Goal: Task Accomplishment & Management: Manage account settings

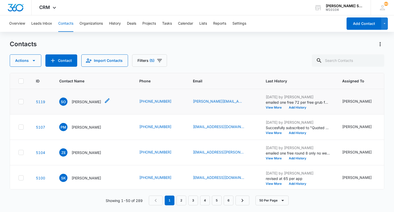
click at [95, 104] on p "[PERSON_NAME]" at bounding box center [86, 101] width 29 height 5
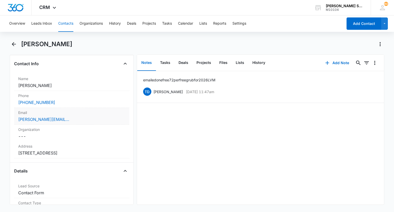
scroll to position [154, 0]
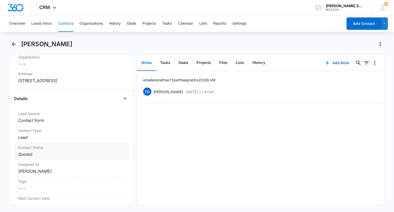
click at [39, 156] on dd "Cancel Save Changes Quoted" at bounding box center [71, 154] width 107 height 6
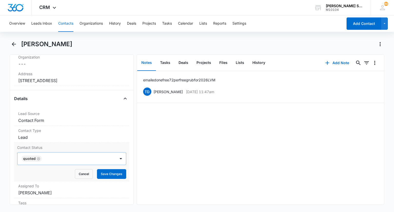
click at [38, 158] on icon "Remove Quoted" at bounding box center [38, 158] width 3 height 3
type input "n"
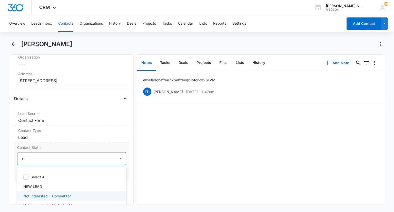
click at [48, 194] on p "Not Interested - Competitor" at bounding box center [46, 195] width 47 height 5
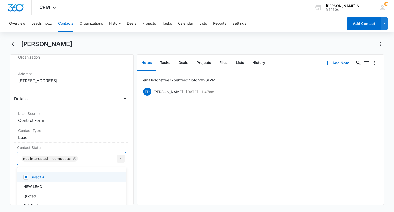
click at [120, 158] on div at bounding box center [121, 158] width 8 height 8
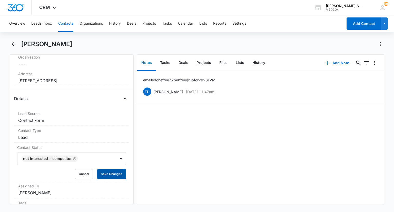
click at [111, 171] on button "Save Changes" at bounding box center [111, 174] width 29 height 10
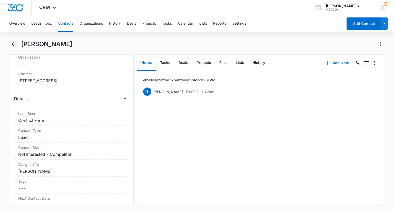
click at [16, 45] on icon "Back" at bounding box center [14, 44] width 6 height 6
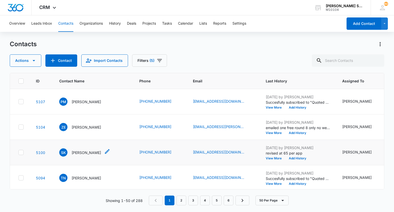
click at [93, 155] on p "[PERSON_NAME]" at bounding box center [86, 152] width 29 height 5
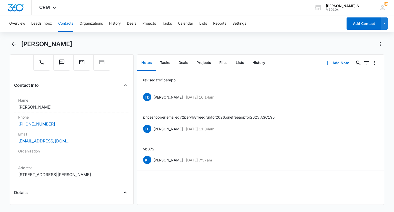
scroll to position [51, 0]
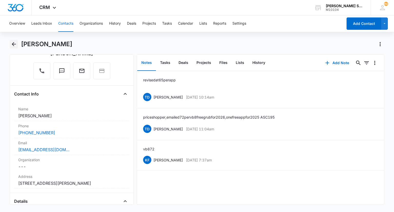
click at [14, 46] on icon "Back" at bounding box center [14, 44] width 6 height 6
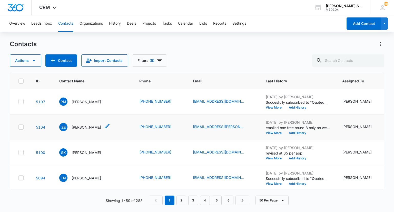
click at [80, 130] on p "[PERSON_NAME]" at bounding box center [86, 126] width 29 height 5
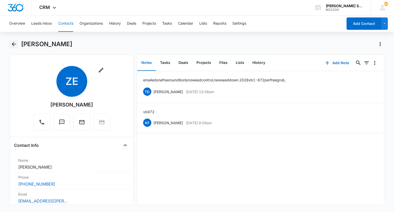
click at [13, 45] on icon "Back" at bounding box center [14, 44] width 4 height 4
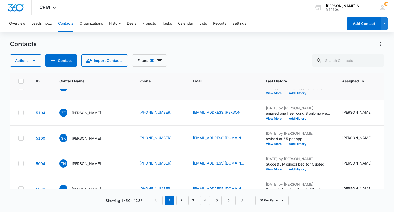
scroll to position [26, 0]
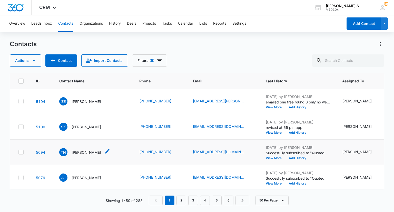
click at [87, 155] on p "[PERSON_NAME]" at bounding box center [86, 152] width 29 height 5
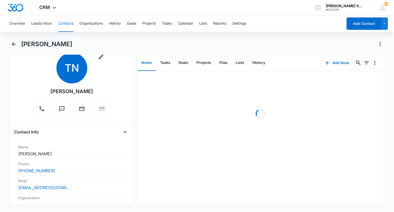
scroll to position [26, 0]
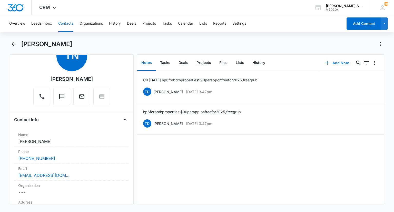
click at [335, 64] on button "Add Note" at bounding box center [337, 63] width 34 height 12
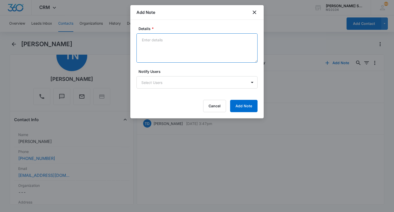
click at [195, 44] on textarea "Details *" at bounding box center [196, 47] width 121 height 29
click at [147, 46] on textarea "both for 460 each HP plans" at bounding box center [196, 47] width 121 height 29
click at [150, 40] on textarea "both for 460 each HP plans" at bounding box center [196, 47] width 121 height 29
type textarea "both properties for 460 each HP plans"
click at [240, 99] on form "Details * both properties for 460 each HP plans Notify Users Select Users Cance…" at bounding box center [196, 69] width 121 height 86
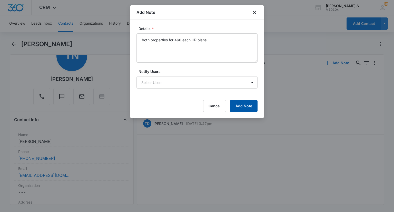
click at [239, 103] on button "Add Note" at bounding box center [243, 106] width 27 height 12
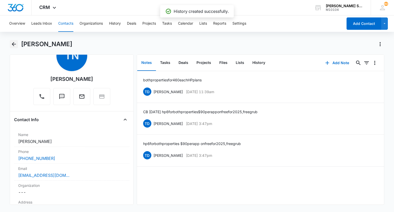
click at [13, 43] on icon "Back" at bounding box center [14, 44] width 6 height 6
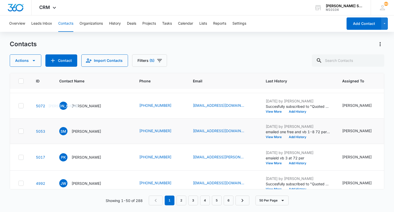
scroll to position [154, 0]
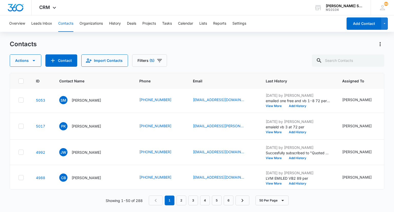
click at [87, 77] on p "[PERSON_NAME]" at bounding box center [86, 74] width 29 height 5
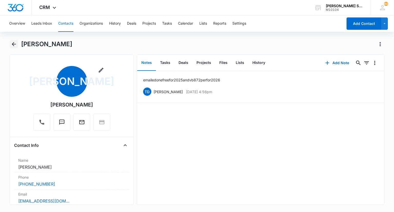
click at [14, 45] on icon "Back" at bounding box center [14, 44] width 6 height 6
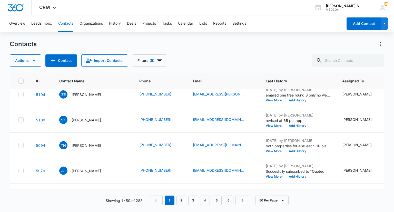
scroll to position [26, 0]
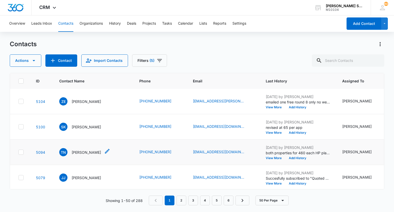
click at [84, 155] on p "[PERSON_NAME]" at bounding box center [86, 152] width 29 height 5
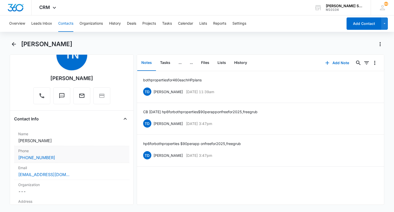
scroll to position [51, 0]
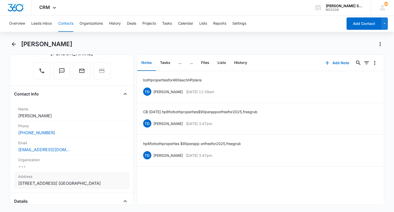
click at [65, 175] on label "Address" at bounding box center [71, 176] width 107 height 5
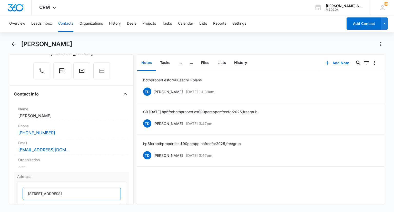
drag, startPoint x: 58, startPoint y: 192, endPoint x: 32, endPoint y: 193, distance: 26.4
click at [28, 193] on input "4625 Cross st." at bounding box center [72, 193] width 98 height 12
click at [58, 130] on div "[PHONE_NUMBER]" at bounding box center [71, 133] width 107 height 6
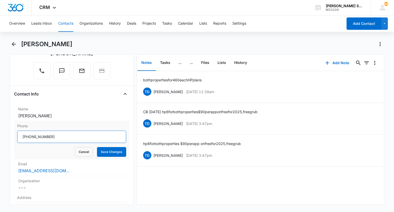
drag, startPoint x: 65, startPoint y: 138, endPoint x: 18, endPoint y: 139, distance: 47.2
click at [18, 139] on input "Phone" at bounding box center [71, 137] width 109 height 12
click at [78, 150] on button "Cancel" at bounding box center [84, 152] width 18 height 10
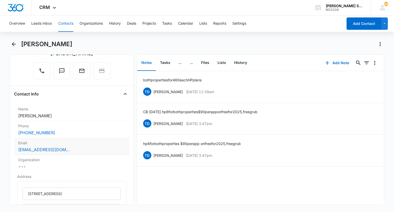
click at [63, 143] on label "Email" at bounding box center [71, 142] width 107 height 5
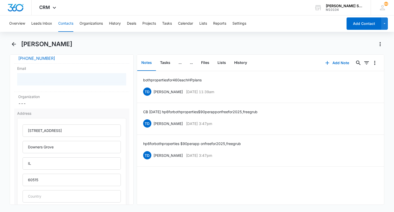
scroll to position [128, 0]
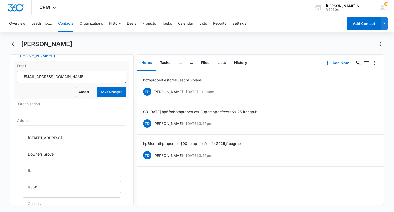
drag, startPoint x: 59, startPoint y: 73, endPoint x: 14, endPoint y: 76, distance: 44.5
click at [14, 76] on div "Email tcnuccio@att.net Cancel Save Changes" at bounding box center [71, 80] width 115 height 38
click at [75, 90] on button "Cancel" at bounding box center [84, 92] width 18 height 10
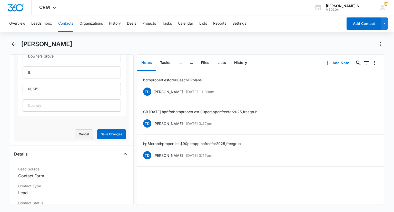
click at [75, 133] on button "Cancel" at bounding box center [84, 134] width 18 height 10
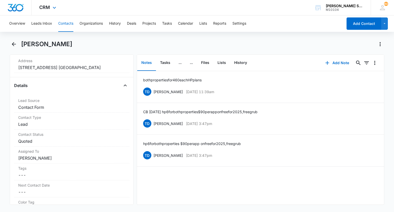
scroll to position [144, 0]
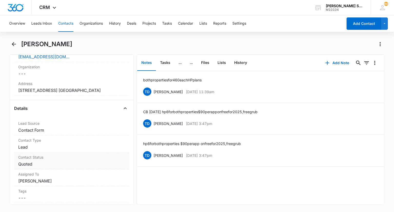
click at [41, 162] on dd "Cancel Save Changes Quoted" at bounding box center [71, 164] width 107 height 6
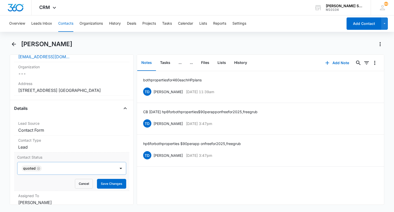
click at [37, 167] on icon "Remove Quoted" at bounding box center [39, 168] width 4 height 4
type input "sa"
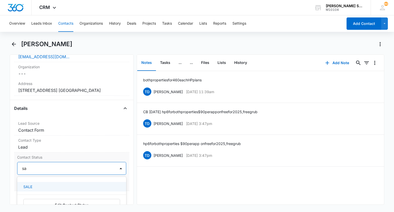
click at [35, 186] on div "SALE" at bounding box center [70, 186] width 95 height 5
click at [118, 168] on div at bounding box center [121, 168] width 8 height 8
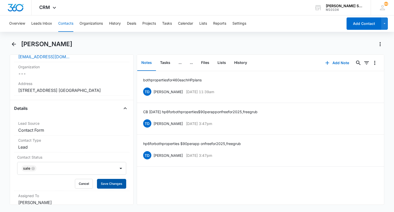
click at [111, 183] on button "Save Changes" at bounding box center [111, 184] width 29 height 10
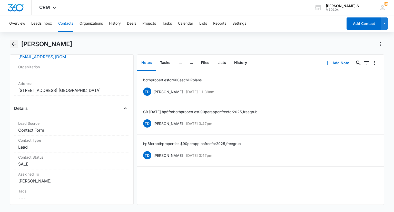
click at [15, 42] on icon "Back" at bounding box center [14, 44] width 6 height 6
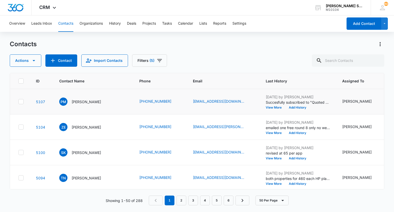
scroll to position [26, 0]
